Goal: Information Seeking & Learning: Check status

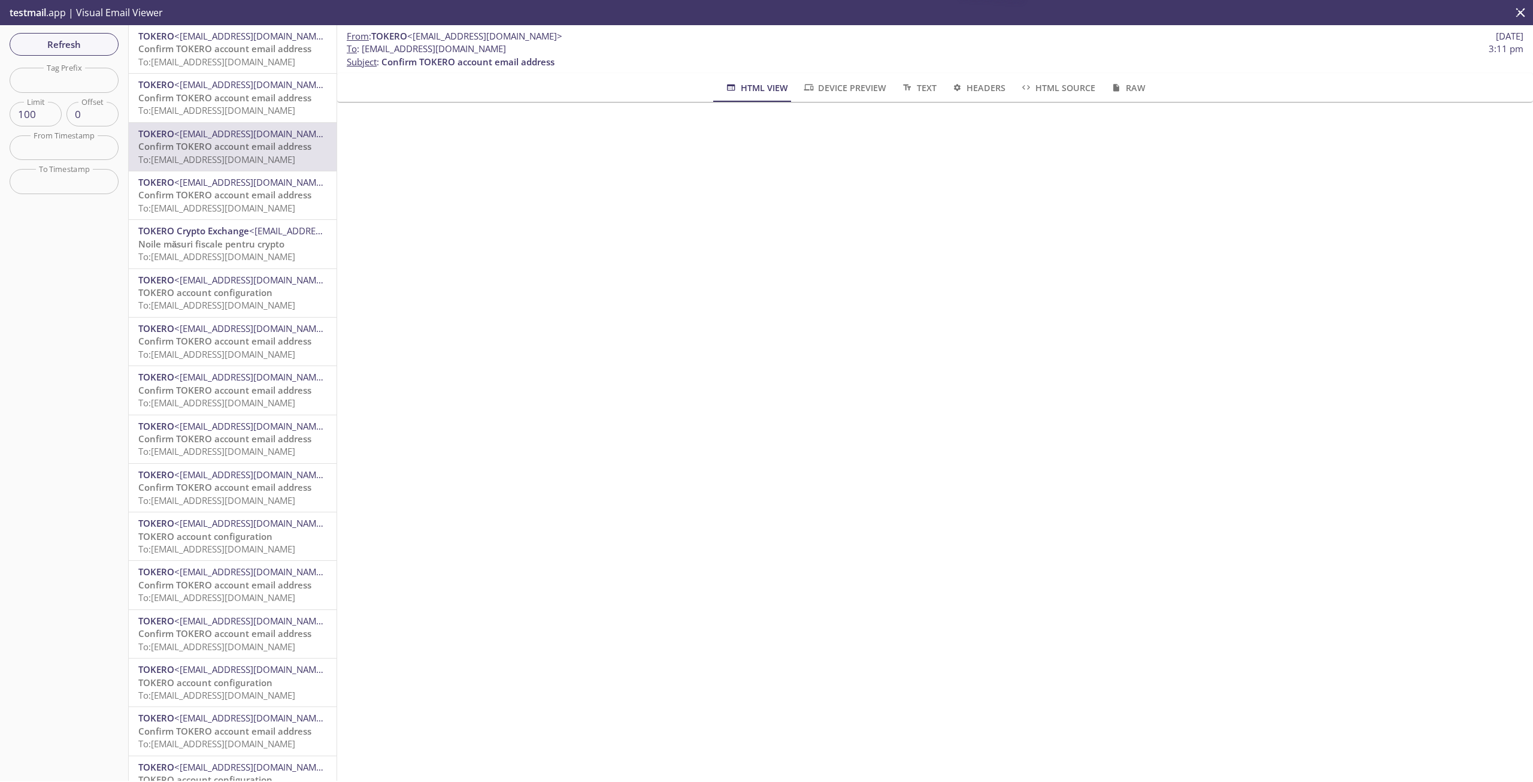
click at [187, 62] on span "To: [EMAIL_ADDRESS][DOMAIN_NAME]" at bounding box center [216, 62] width 157 height 12
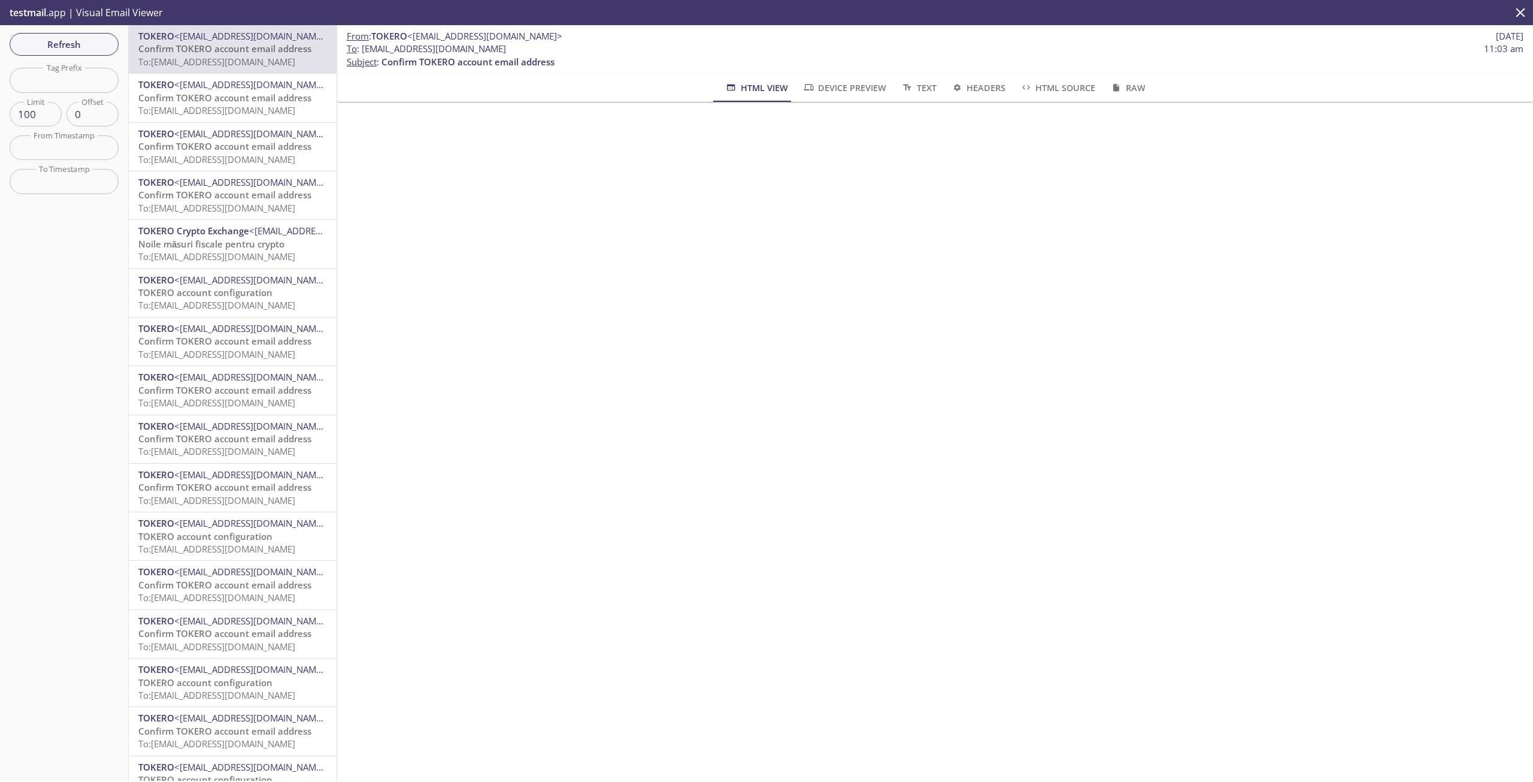
drag, startPoint x: 610, startPoint y: 53, endPoint x: 364, endPoint y: 47, distance: 246.9
click at [364, 47] on span "To : [EMAIL_ADDRESS][DOMAIN_NAME] 11:03 am" at bounding box center [935, 49] width 1177 height 13
click at [619, 46] on span "To : [EMAIL_ADDRESS][DOMAIN_NAME] 11:03 am" at bounding box center [935, 49] width 1177 height 13
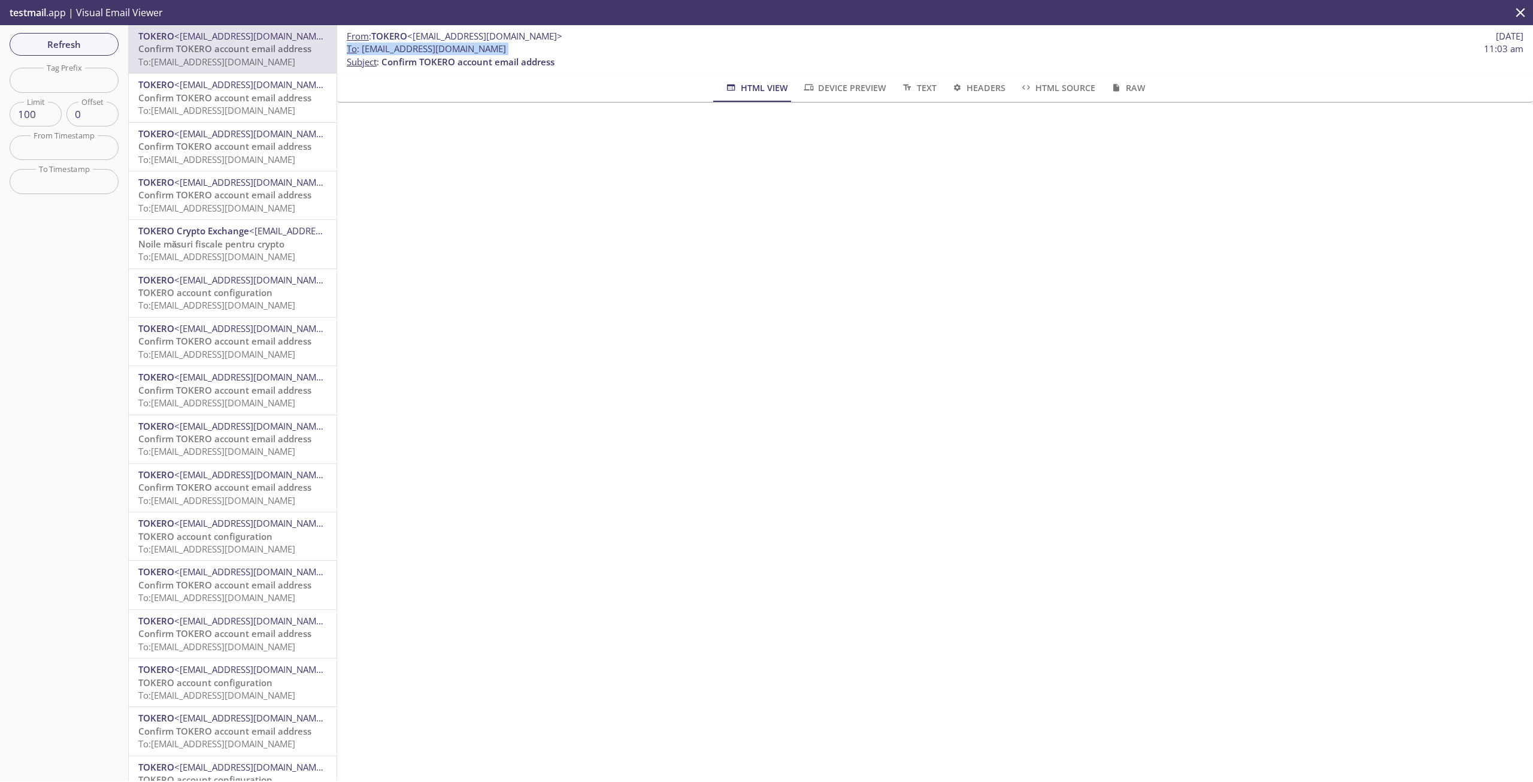
click at [619, 46] on span "To : [EMAIL_ADDRESS][DOMAIN_NAME] 11:03 am" at bounding box center [935, 49] width 1177 height 13
click at [506, 52] on span "To : [EMAIL_ADDRESS][DOMAIN_NAME]" at bounding box center [426, 49] width 159 height 13
drag, startPoint x: 619, startPoint y: 49, endPoint x: 362, endPoint y: 49, distance: 257.0
click at [362, 49] on span "To : [EMAIL_ADDRESS][DOMAIN_NAME] 11:03 am" at bounding box center [935, 49] width 1177 height 13
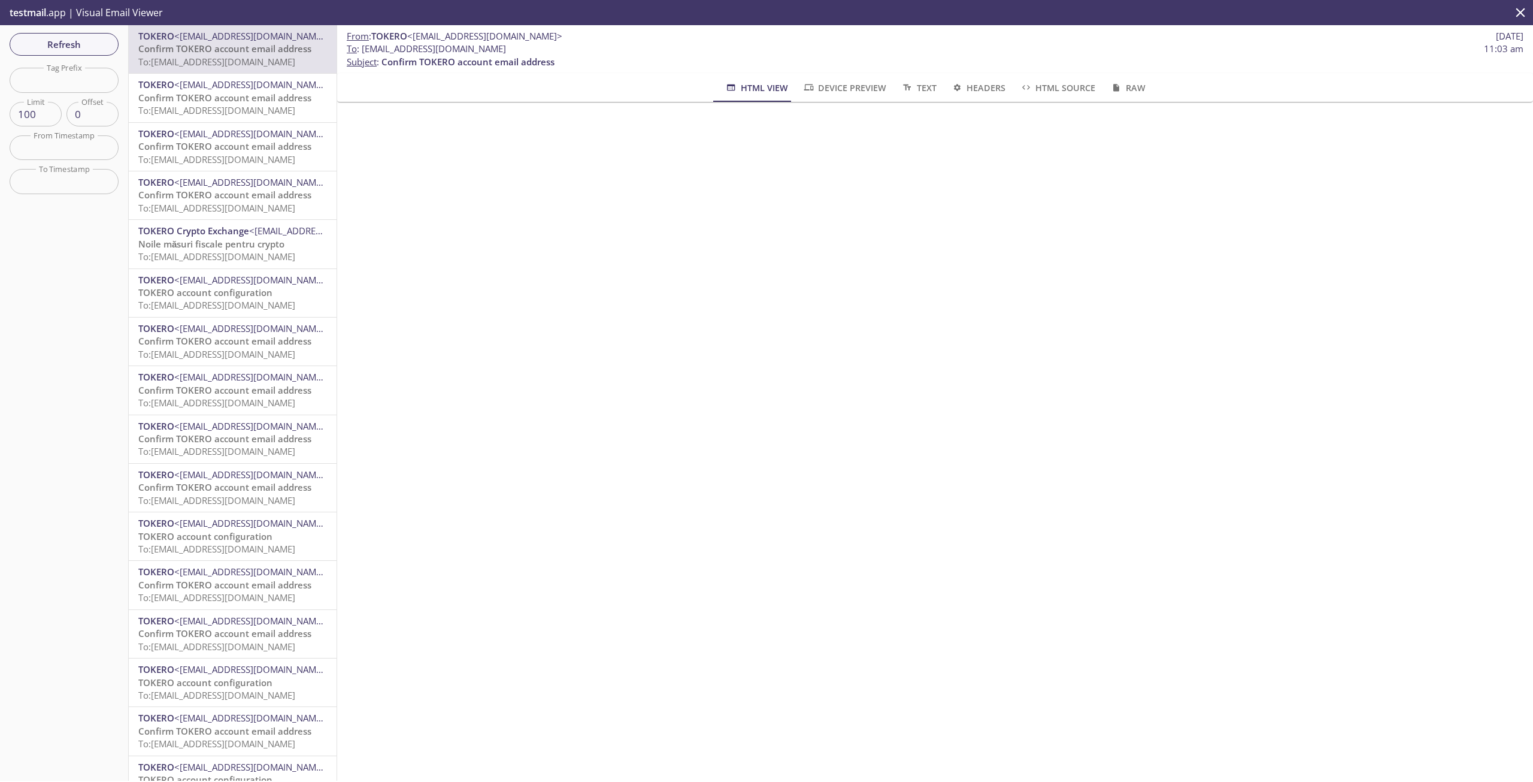
copy span "[EMAIL_ADDRESS][DOMAIN_NAME]"
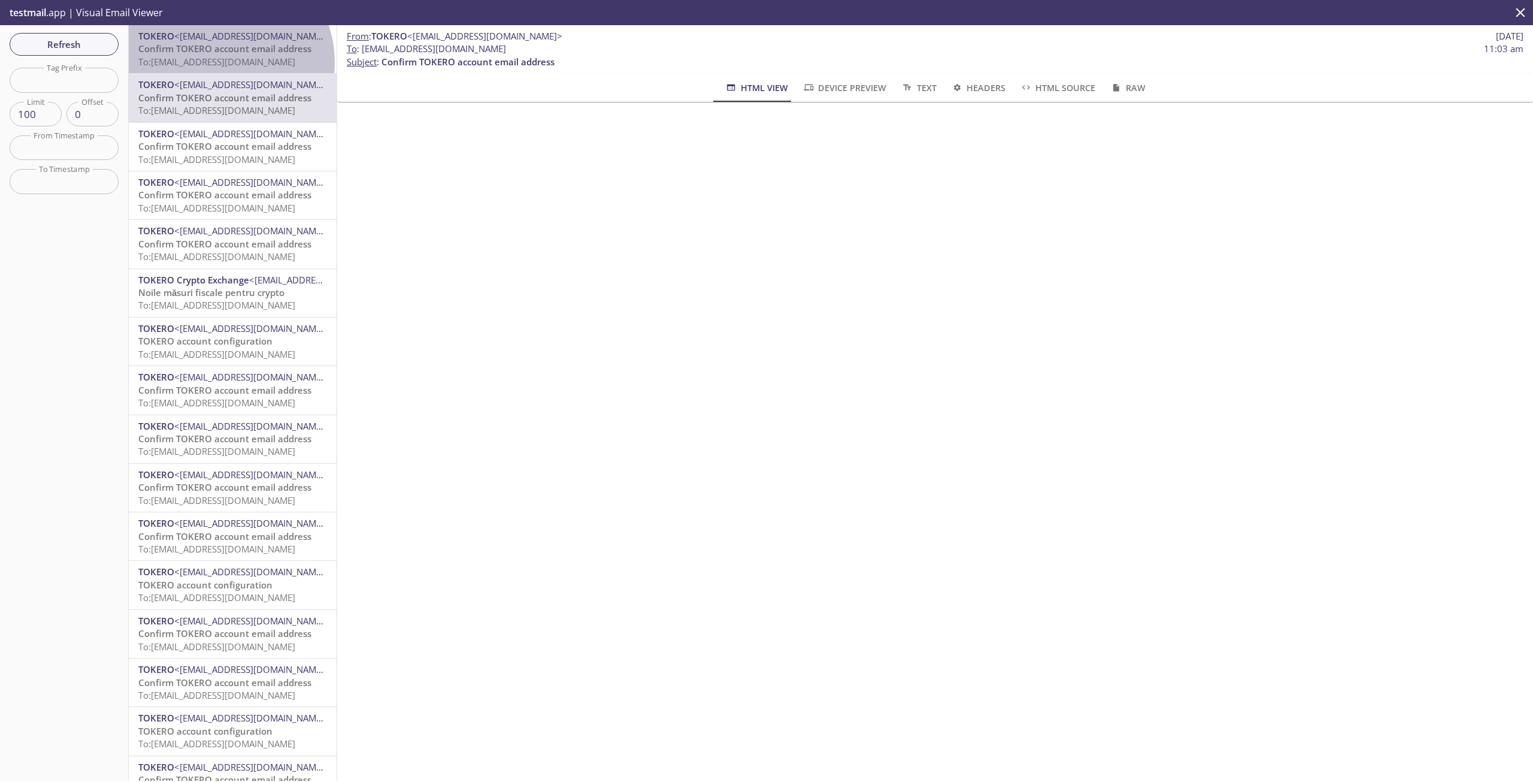
click at [219, 62] on span "To: 12aat.11111111@inbox.testmail.app" at bounding box center [216, 62] width 157 height 12
